Goal: Task Accomplishment & Management: Use online tool/utility

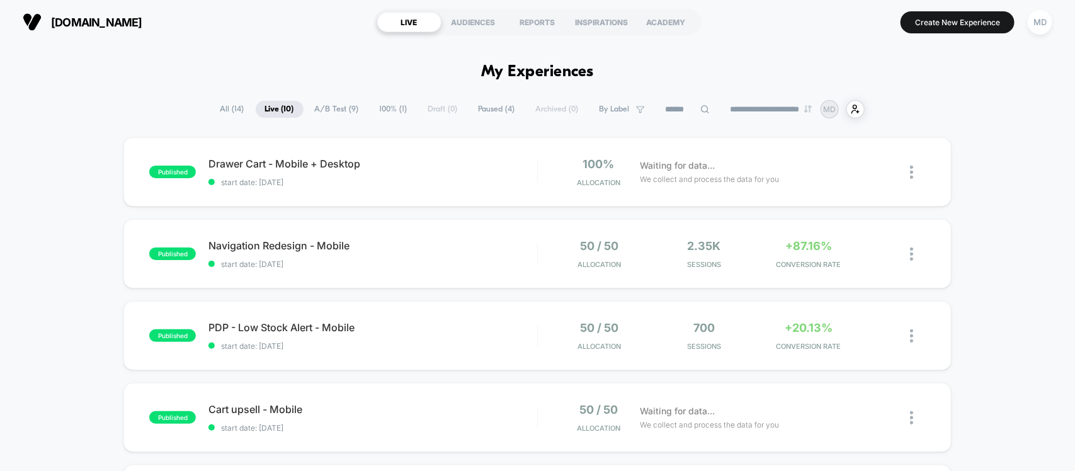
click at [886, 173] on icon at bounding box center [883, 172] width 9 height 9
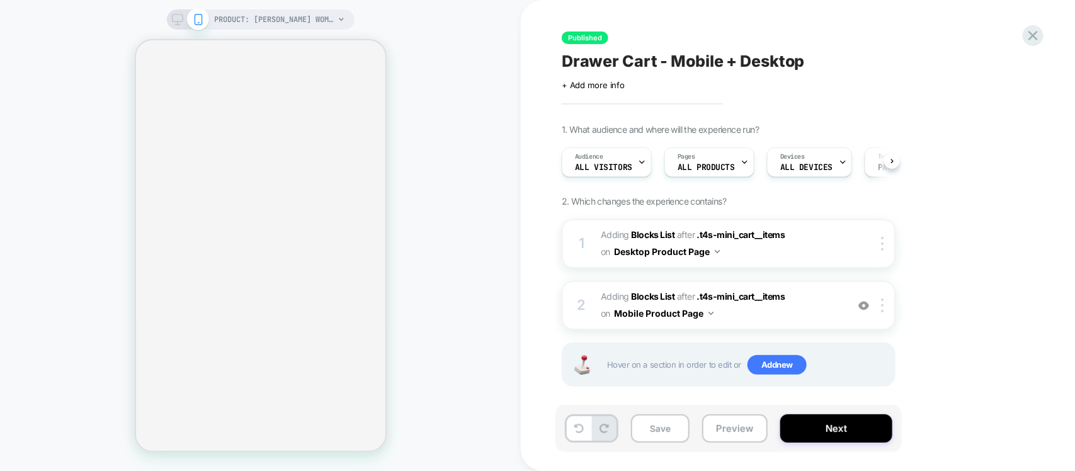
scroll to position [0, 1]
click at [950, 187] on div "1. What audience and where will the experience run? Audience All Visitors Pages…" at bounding box center [792, 271] width 460 height 294
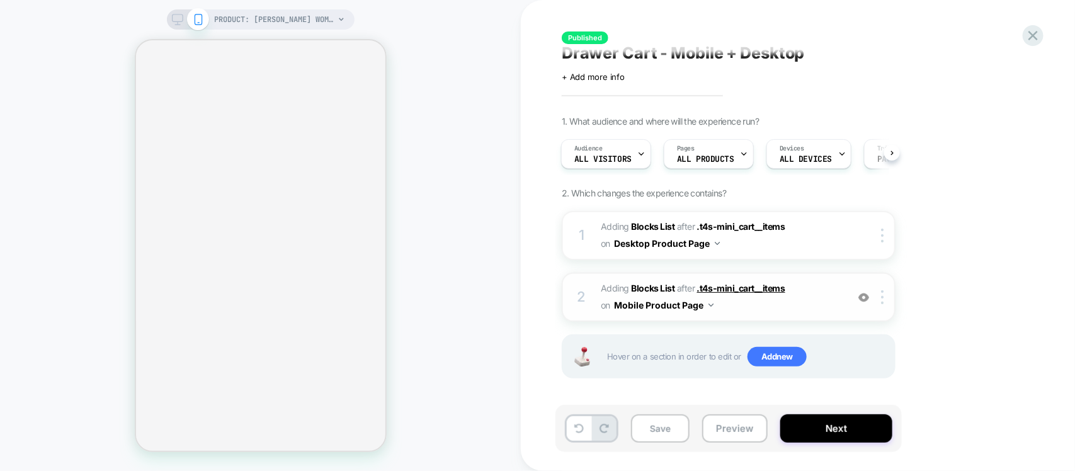
scroll to position [9, 0]
click at [739, 222] on span ".t4s-mini_cart__items" at bounding box center [741, 225] width 88 height 11
click at [786, 249] on span "#_loomi_addon_1757675996141 Adding Blocks List AFTER .t4s-mini_cart__items .t4s…" at bounding box center [721, 234] width 240 height 34
click at [761, 293] on span "#_loomi_addon_1757676549166 Adding Blocks List AFTER .t4s-mini_cart__items .t4s…" at bounding box center [721, 296] width 240 height 34
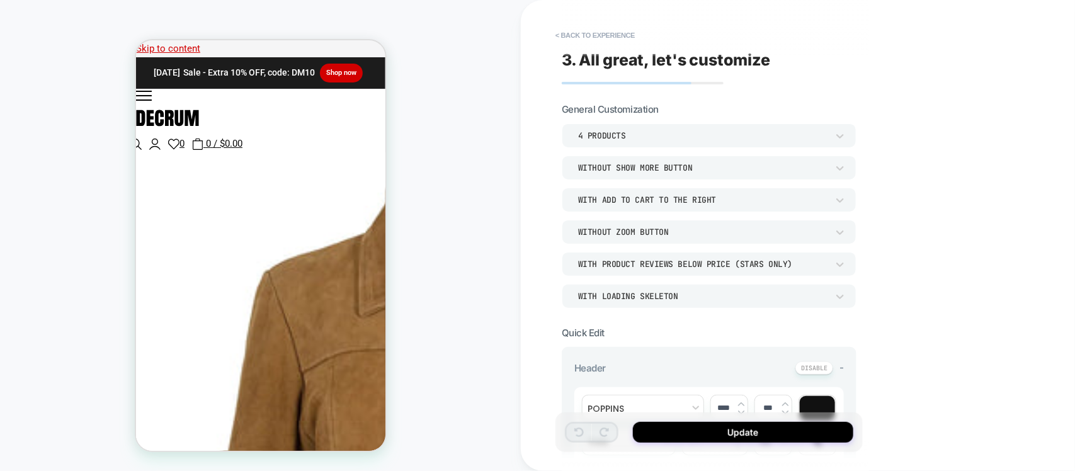
scroll to position [20, 0]
click at [572, 36] on button "< Back to experience" at bounding box center [595, 35] width 92 height 20
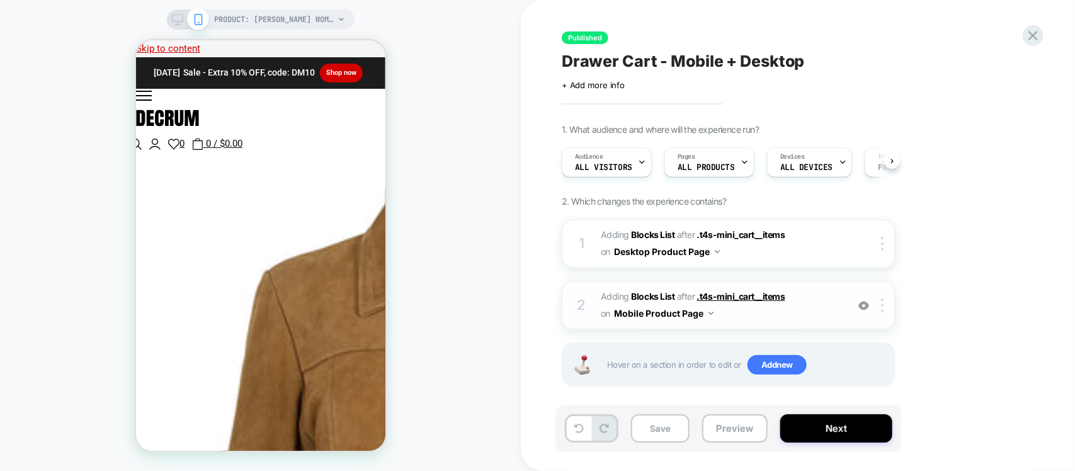
scroll to position [584, 0]
click at [742, 296] on span ".t4s-mini_cart__items" at bounding box center [741, 296] width 88 height 11
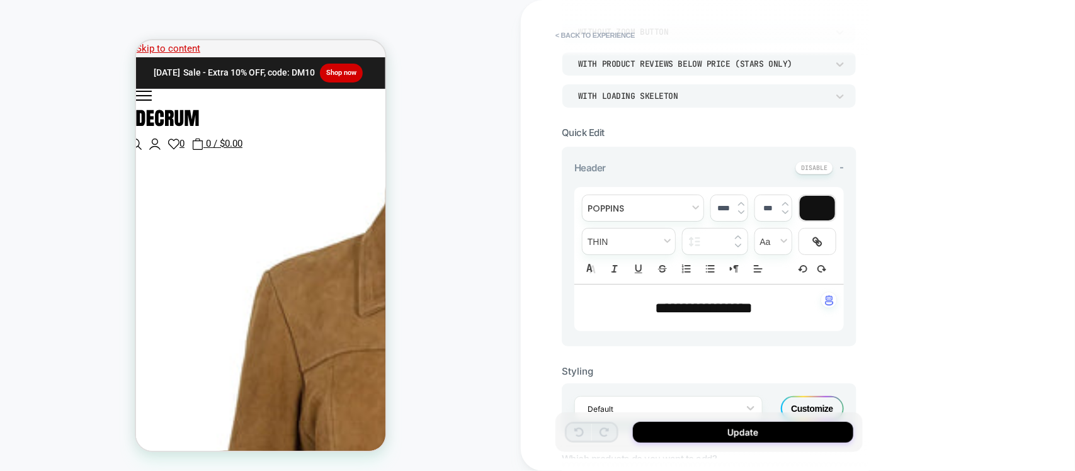
scroll to position [236, 0]
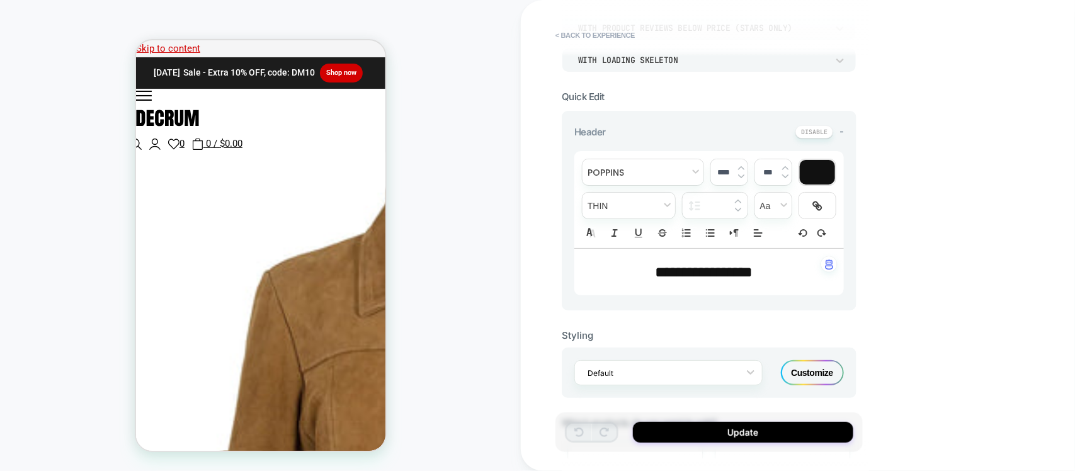
click at [719, 273] on span "**********" at bounding box center [705, 272] width 98 height 15
type input "****"
click at [716, 273] on span "**********" at bounding box center [705, 272] width 98 height 15
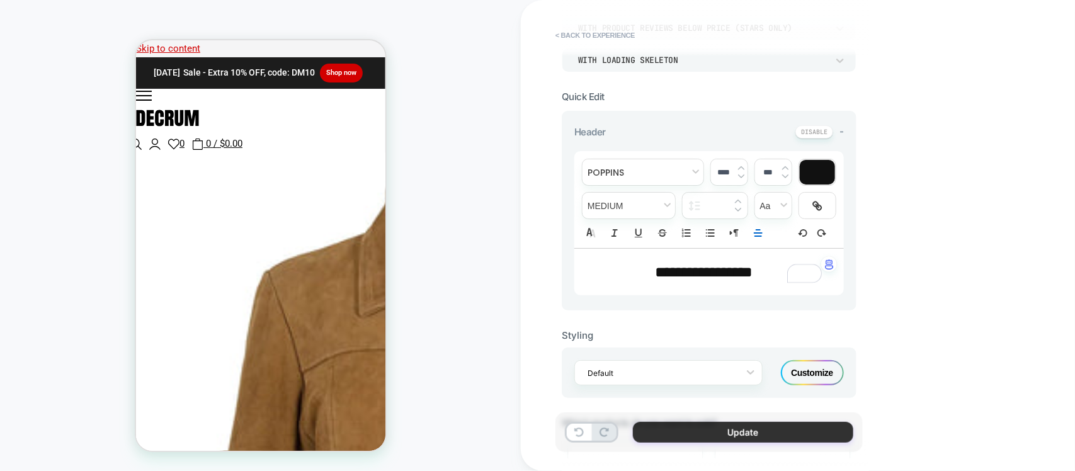
click at [731, 436] on button "Update" at bounding box center [743, 432] width 220 height 21
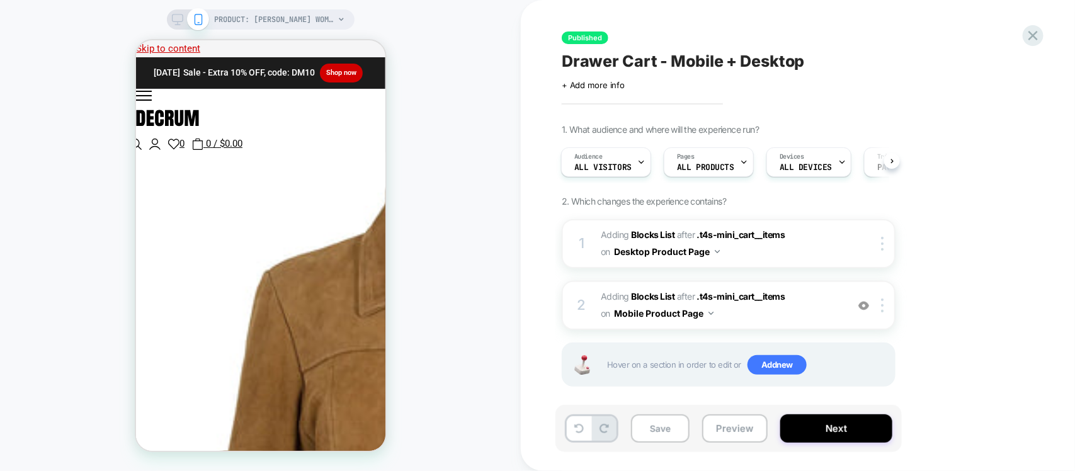
scroll to position [584, 0]
click at [757, 314] on span "#_loomi_addon_1757676549166 Adding Blocks List AFTER .t4s-mini_cart__items .t4s…" at bounding box center [721, 305] width 240 height 34
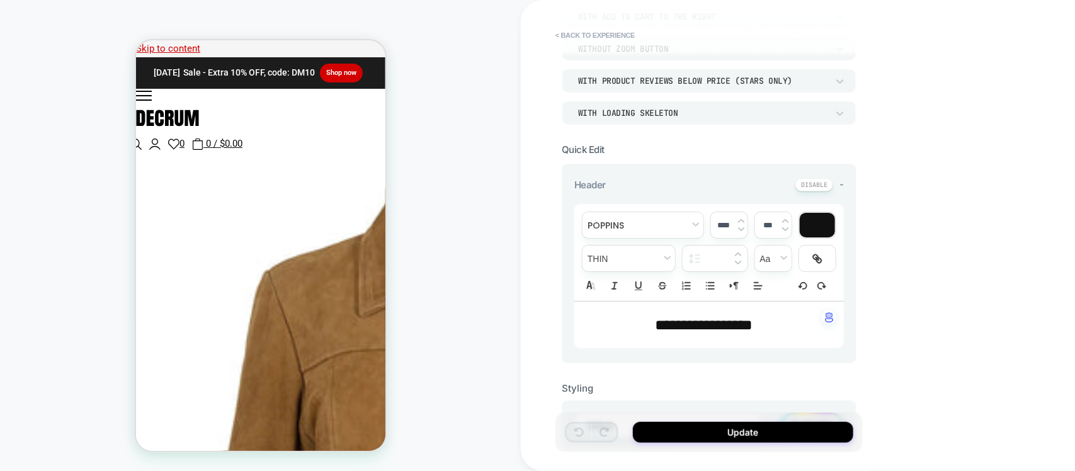
scroll to position [0, 0]
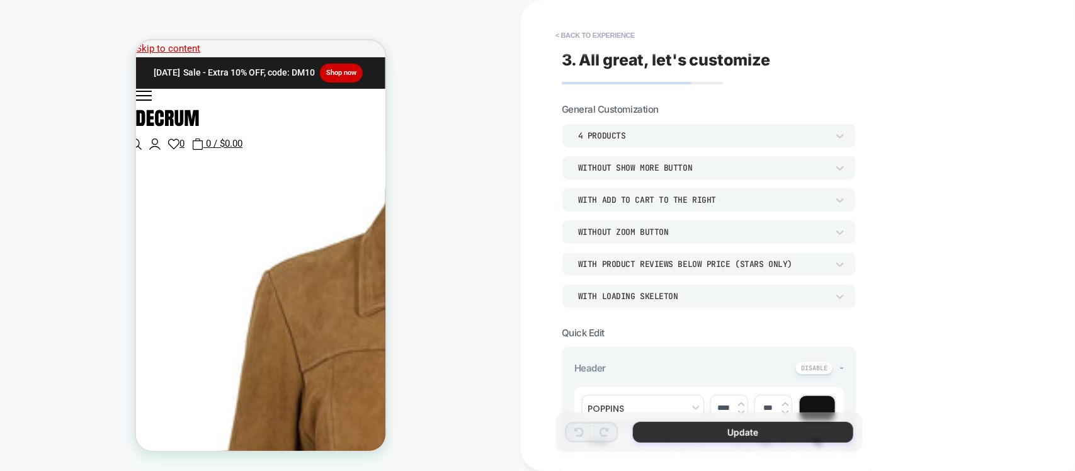
click at [732, 435] on button "Update" at bounding box center [743, 432] width 220 height 21
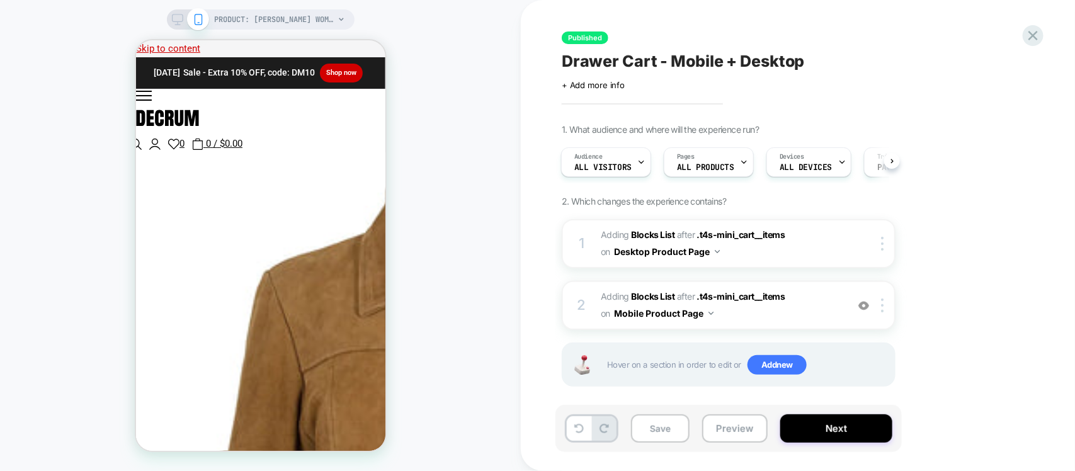
scroll to position [581, 0]
click at [831, 430] on button "Next" at bounding box center [836, 428] width 112 height 28
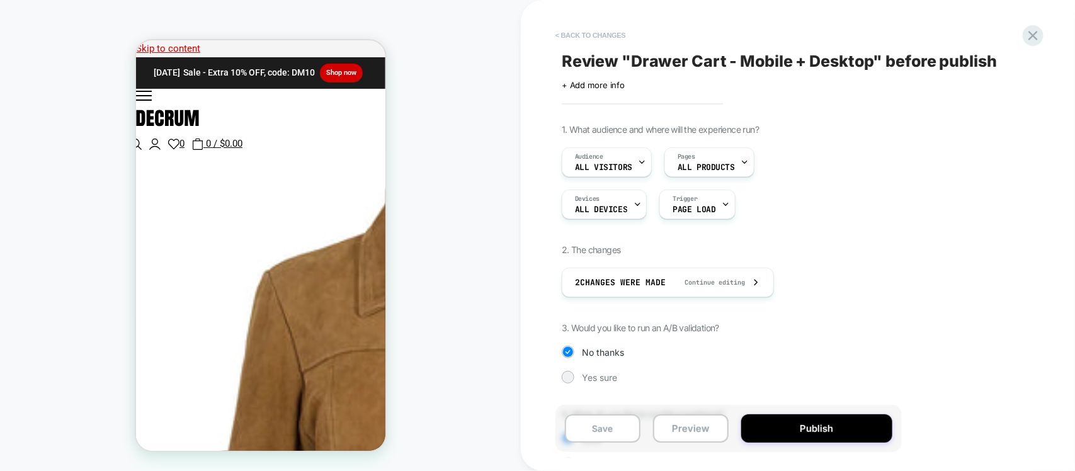
click at [574, 45] on button "< Back to changes" at bounding box center [590, 35] width 83 height 20
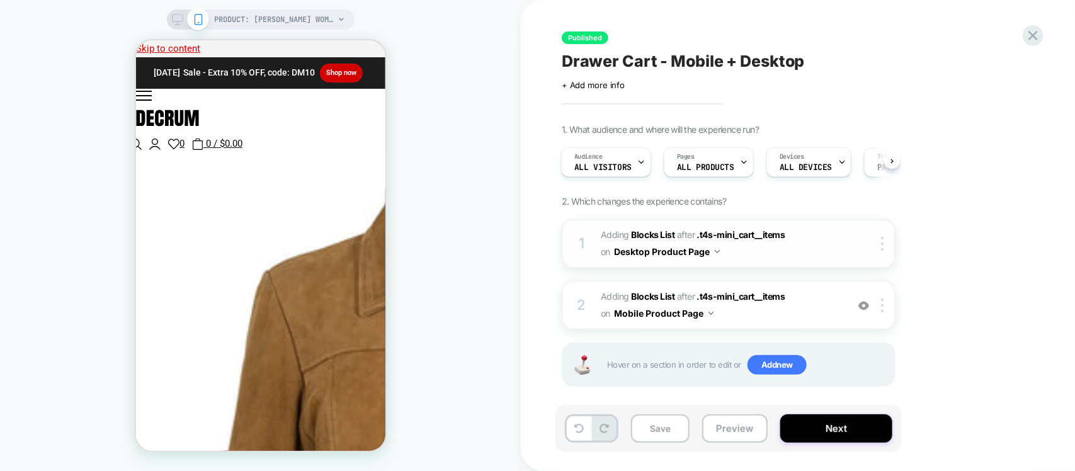
scroll to position [0, 0]
click at [754, 247] on span "#_loomi_addon_1757675996141 Adding Blocks List AFTER .t4s-mini_cart__items .t4s…" at bounding box center [721, 244] width 240 height 34
click at [744, 239] on span ".t4s-mini_cart__items" at bounding box center [741, 234] width 88 height 11
click at [879, 242] on div at bounding box center [884, 244] width 21 height 14
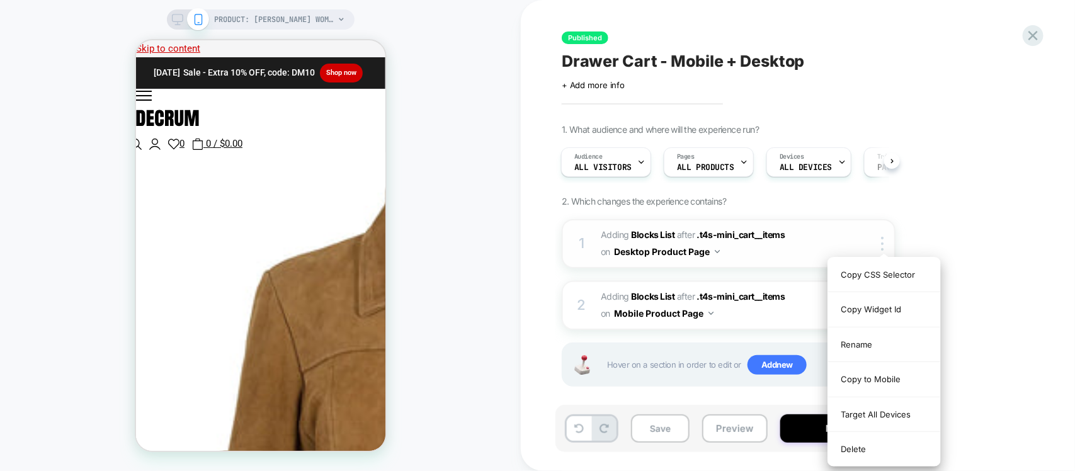
click at [764, 246] on span "#_loomi_addon_1757675996141 Adding Blocks List AFTER .t4s-mini_cart__items .t4s…" at bounding box center [721, 244] width 240 height 34
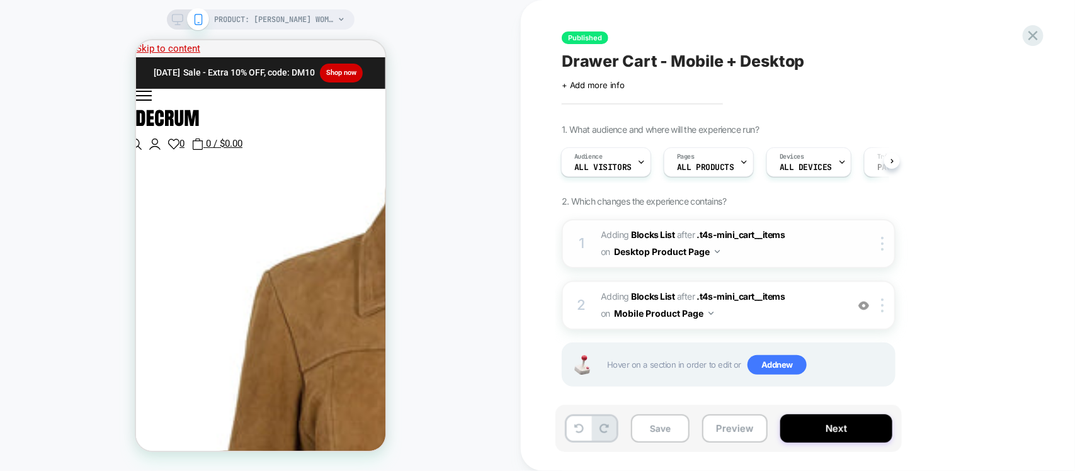
click at [735, 250] on span "#_loomi_addon_1757675996141 Adding Blocks List AFTER .t4s-mini_cart__items .t4s…" at bounding box center [721, 244] width 240 height 34
click at [666, 250] on button "Desktop Product Page" at bounding box center [667, 251] width 106 height 18
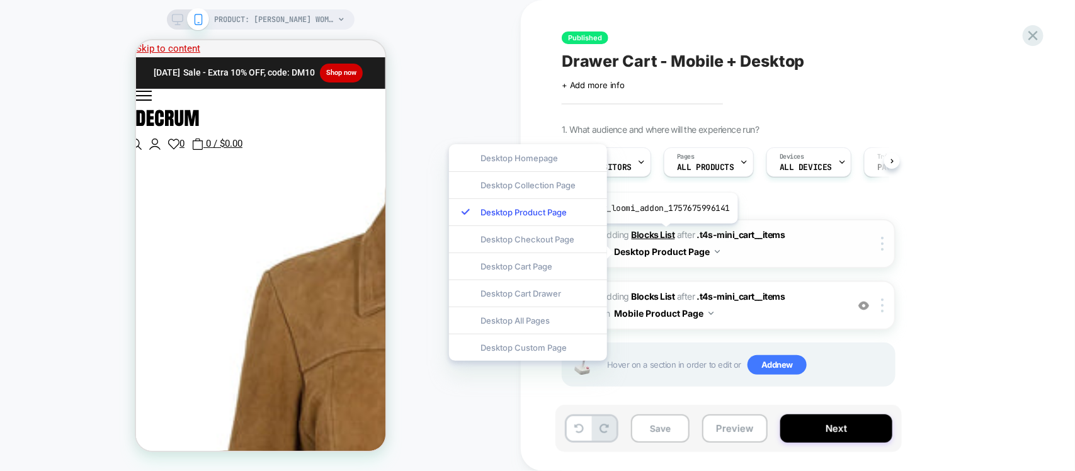
click at [664, 233] on b "Blocks List" at bounding box center [653, 234] width 43 height 11
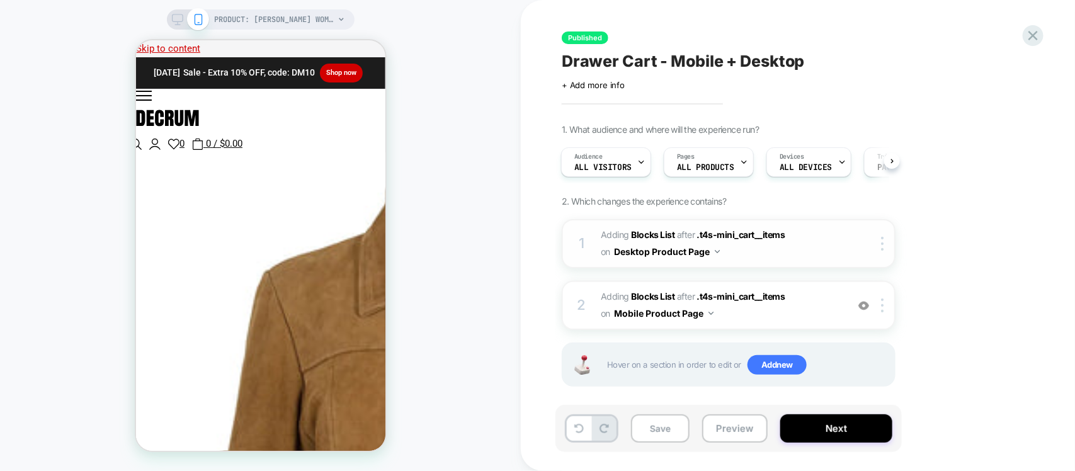
click at [630, 246] on button "Desktop Product Page" at bounding box center [667, 251] width 106 height 18
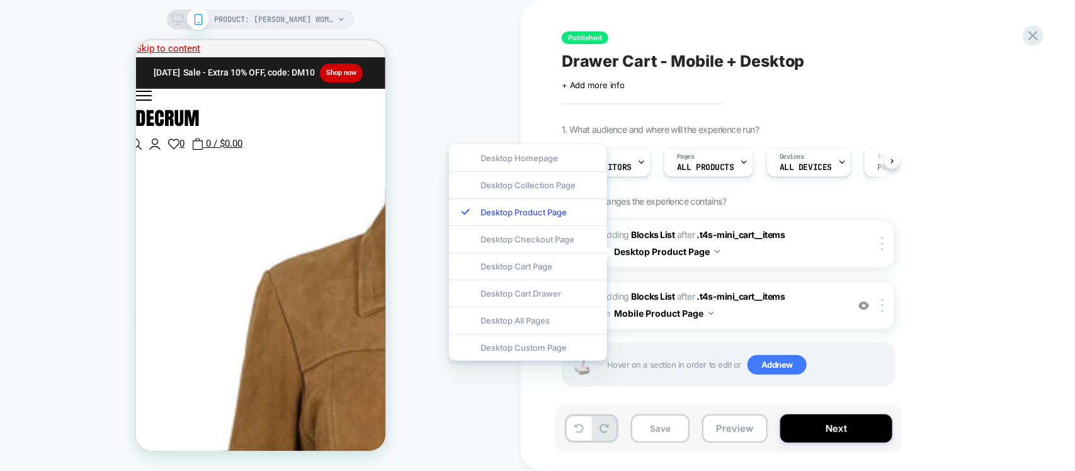
click at [636, 251] on button "Desktop Product Page" at bounding box center [667, 251] width 106 height 18
click at [782, 250] on span "#_loomi_addon_1757675996141 Adding Blocks List AFTER .t4s-mini_cart__items .t4s…" at bounding box center [721, 244] width 240 height 34
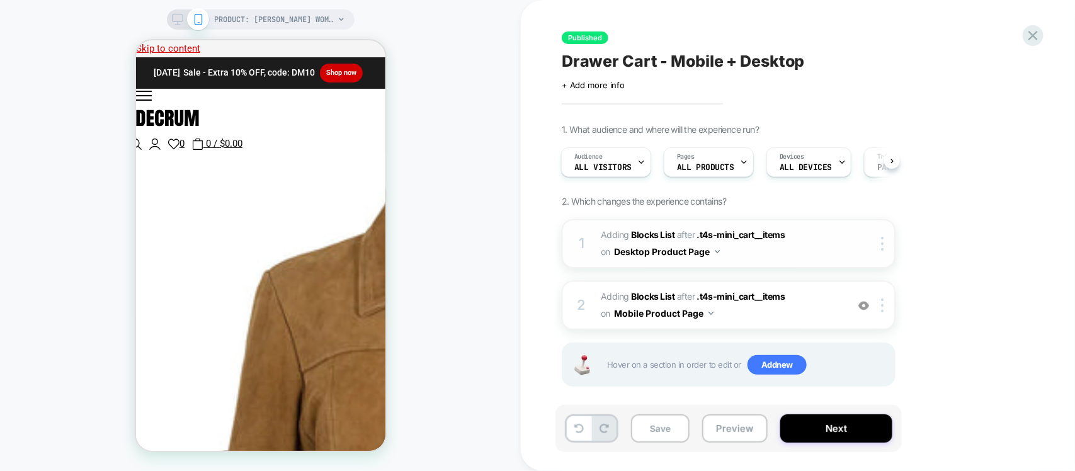
click at [646, 249] on button "Desktop Product Page" at bounding box center [667, 251] width 106 height 18
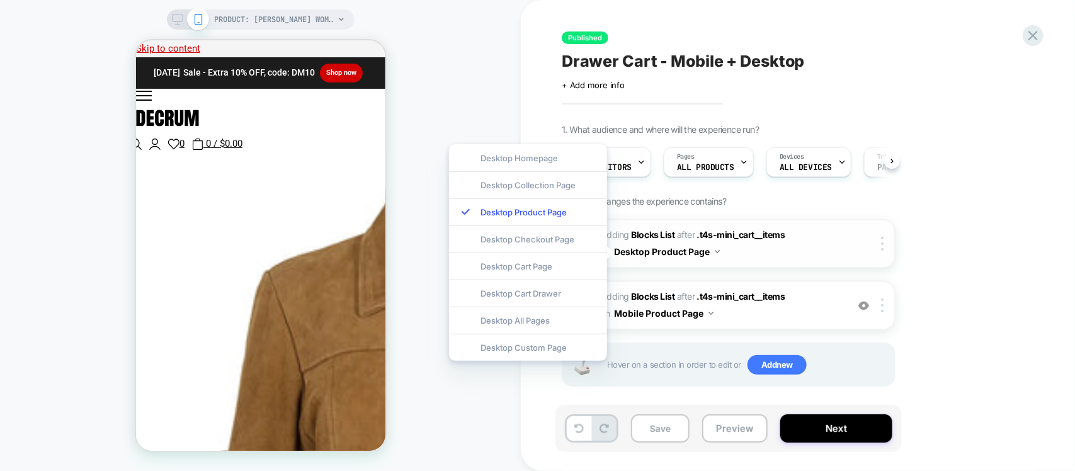
click at [863, 250] on div at bounding box center [873, 244] width 41 height 14
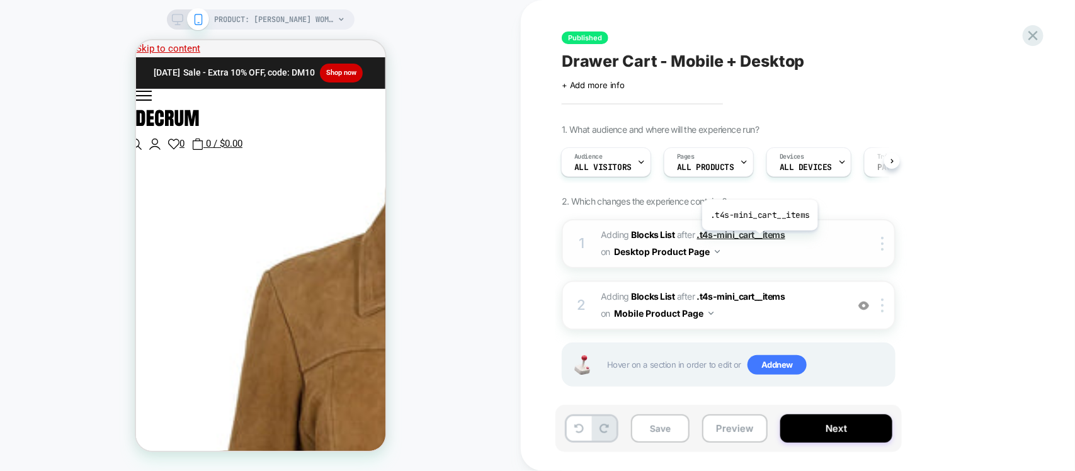
click at [741, 237] on span ".t4s-mini_cart__items" at bounding box center [741, 234] width 88 height 11
click at [890, 241] on div at bounding box center [884, 244] width 21 height 14
click at [826, 431] on button "Next" at bounding box center [836, 428] width 112 height 28
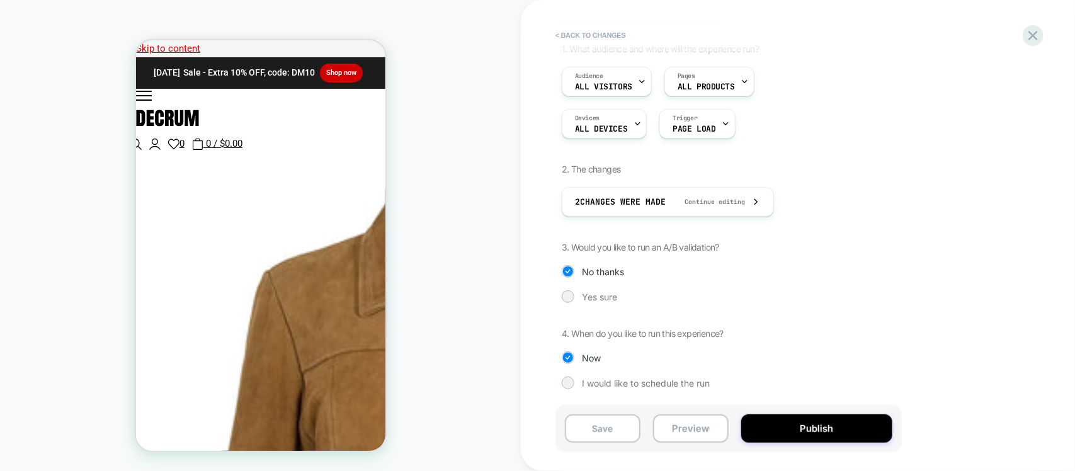
click at [583, 290] on div "1. What audience and where will the experience run? Audience All Visitors Pages…" at bounding box center [792, 225] width 460 height 365
click at [597, 302] on span "Yes sure" at bounding box center [599, 297] width 35 height 11
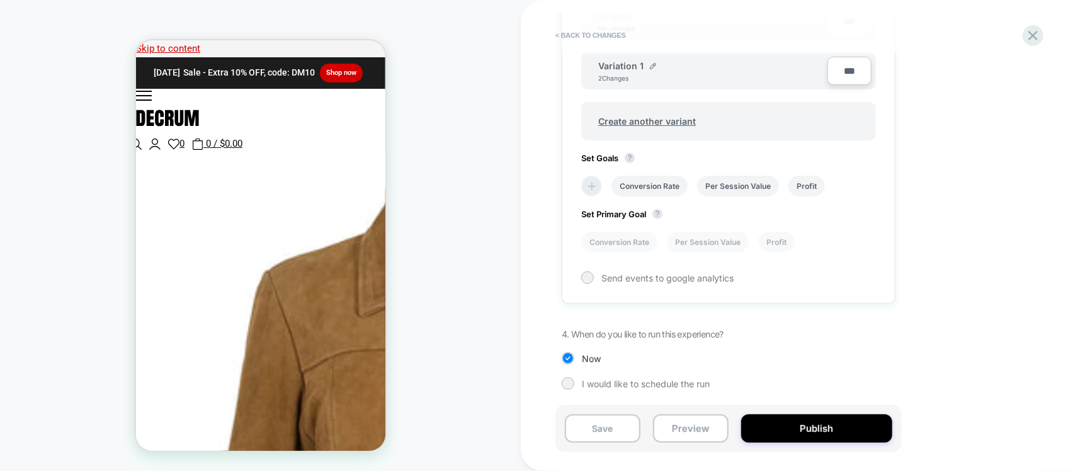
click at [589, 191] on icon at bounding box center [592, 186] width 13 height 13
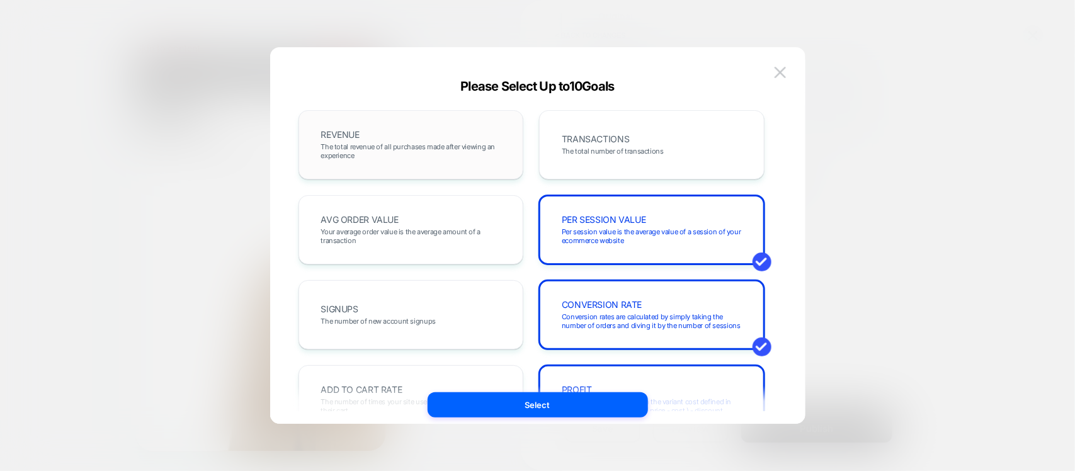
click at [419, 151] on span "The total revenue of all purchases made after viewing an experience" at bounding box center [411, 151] width 180 height 18
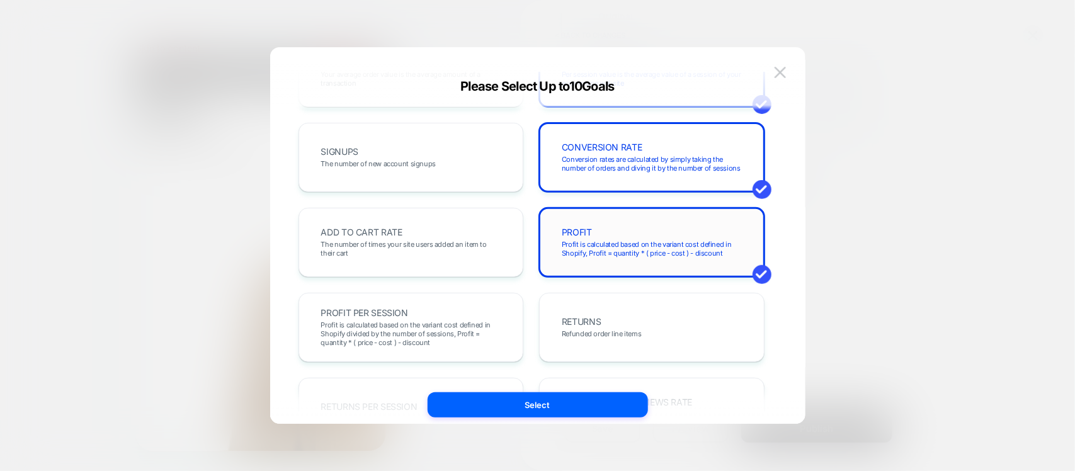
click at [594, 247] on span "Profit is calculated based on the variant cost defined in Shopify, Profit = qua…" at bounding box center [652, 249] width 180 height 18
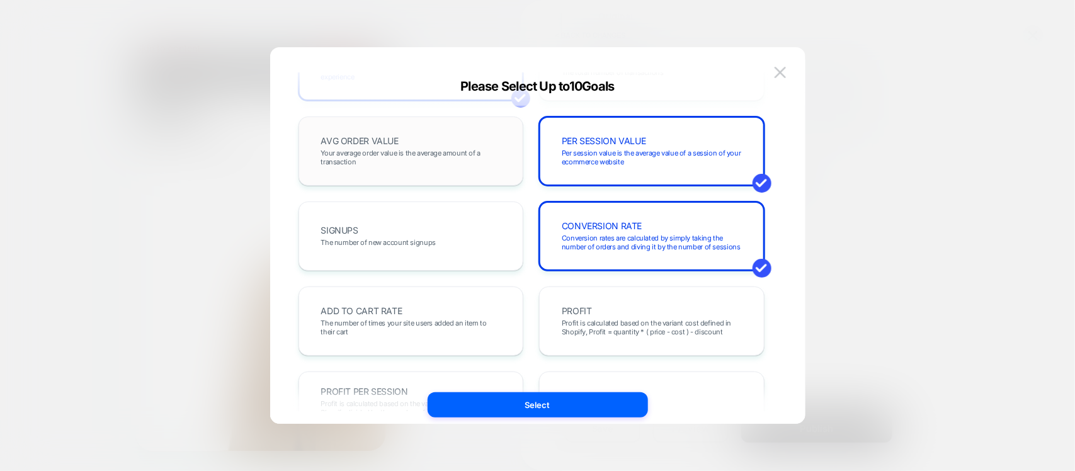
click at [364, 165] on span "Your average order value is the average amount of a transaction" at bounding box center [411, 158] width 180 height 18
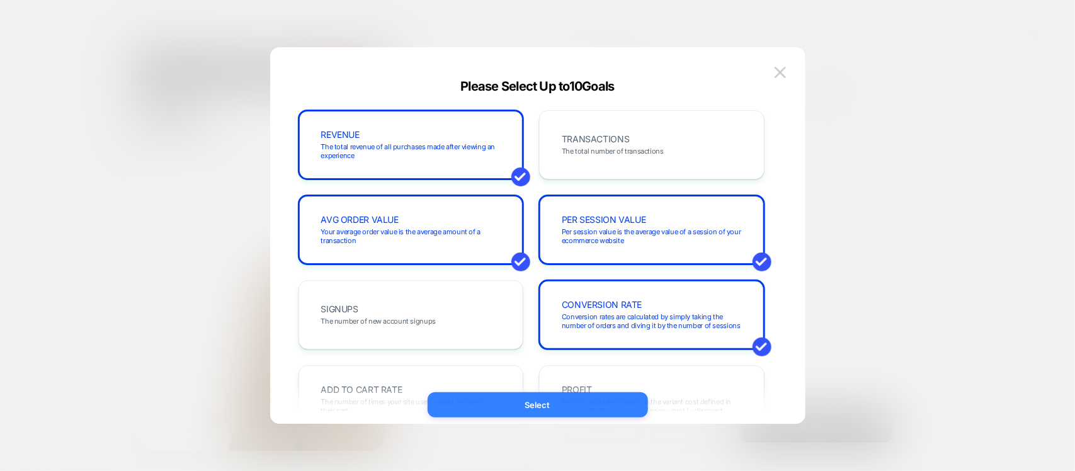
click at [531, 402] on button "Select" at bounding box center [538, 404] width 220 height 25
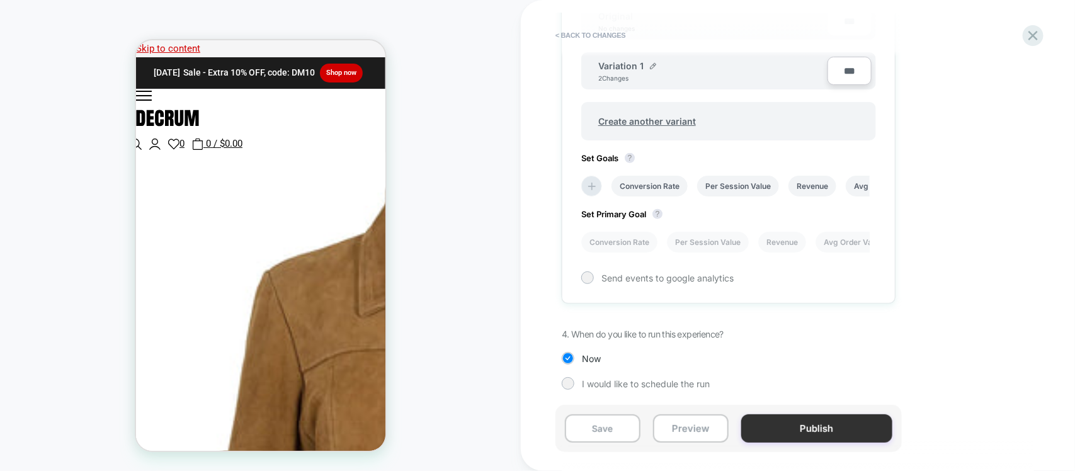
click at [818, 430] on button "Publish" at bounding box center [816, 428] width 151 height 28
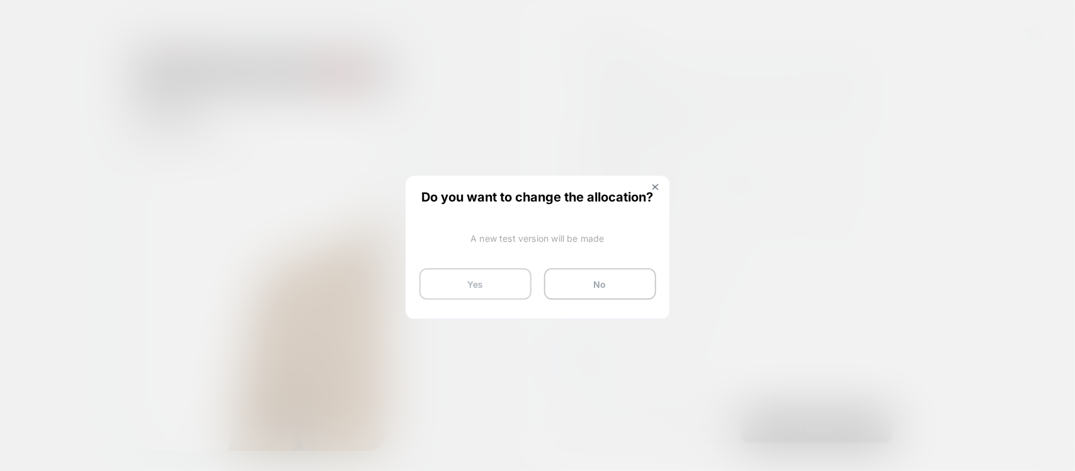
click at [501, 290] on button "Yes" at bounding box center [475, 283] width 112 height 31
